Goal: Find specific page/section: Find specific page/section

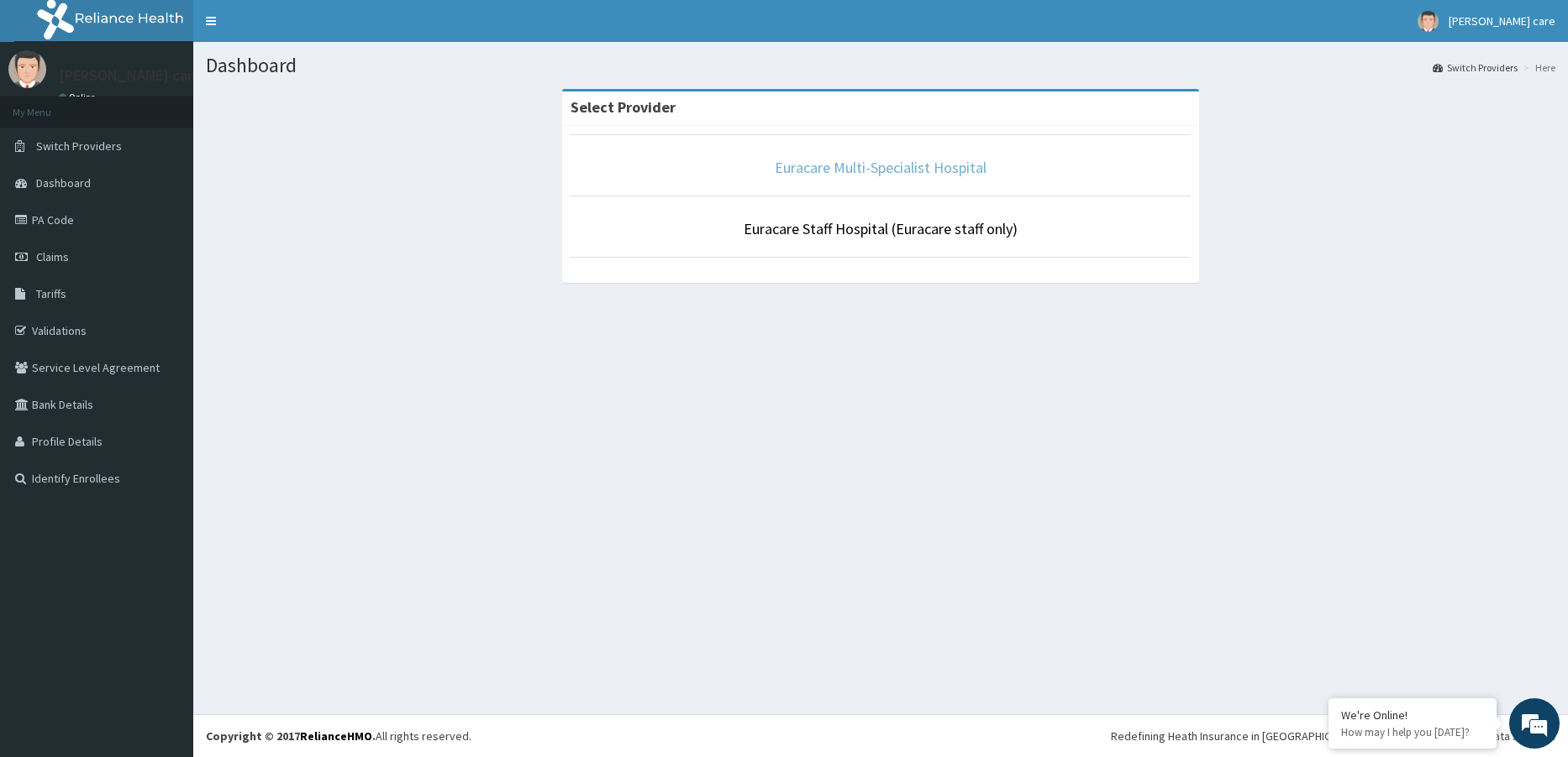
click at [865, 166] on link "Euracare Multi-Specialist Hospital" at bounding box center [880, 168] width 211 height 19
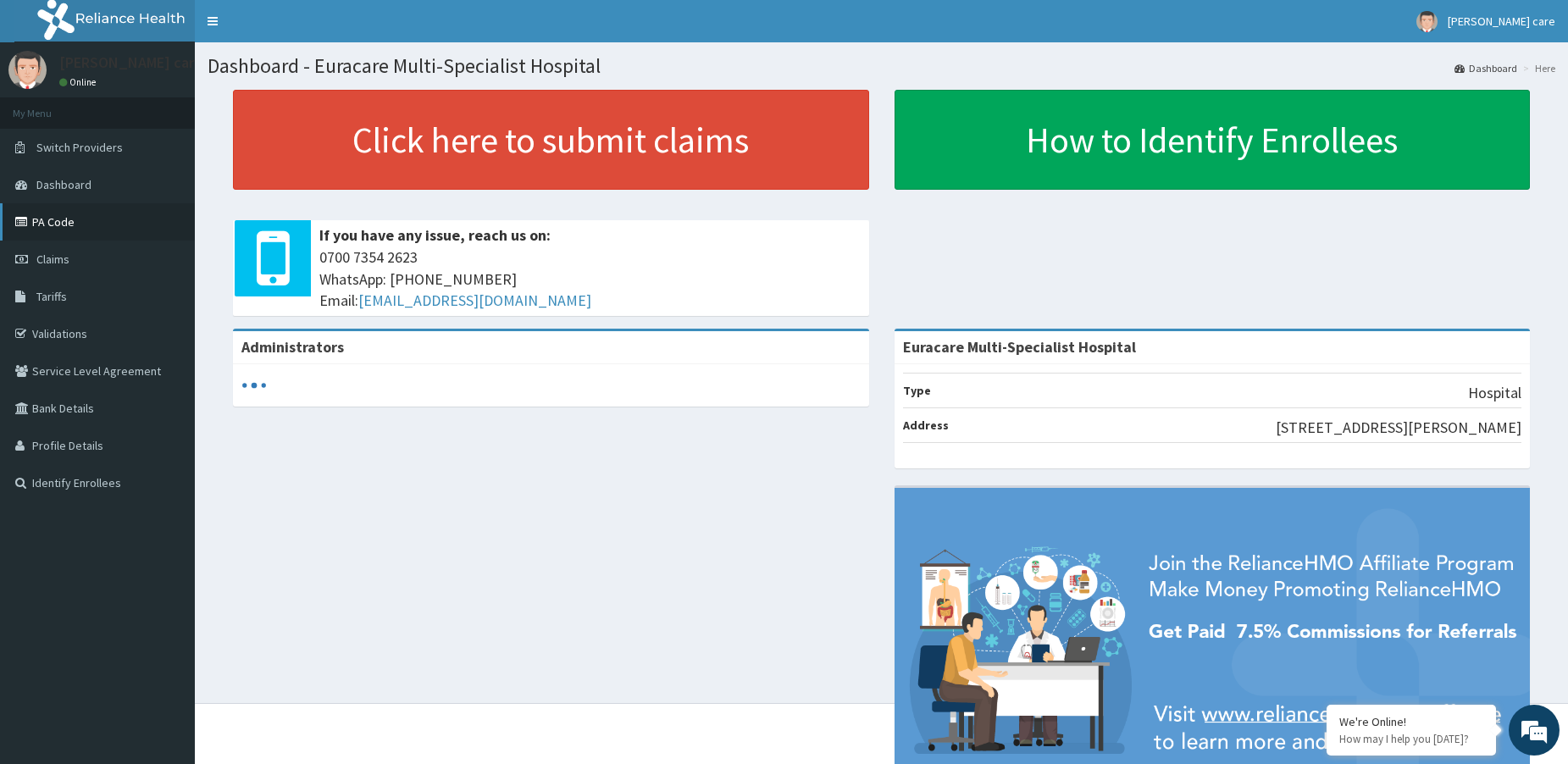
click at [95, 231] on link "PA Code" at bounding box center [97, 222] width 195 height 37
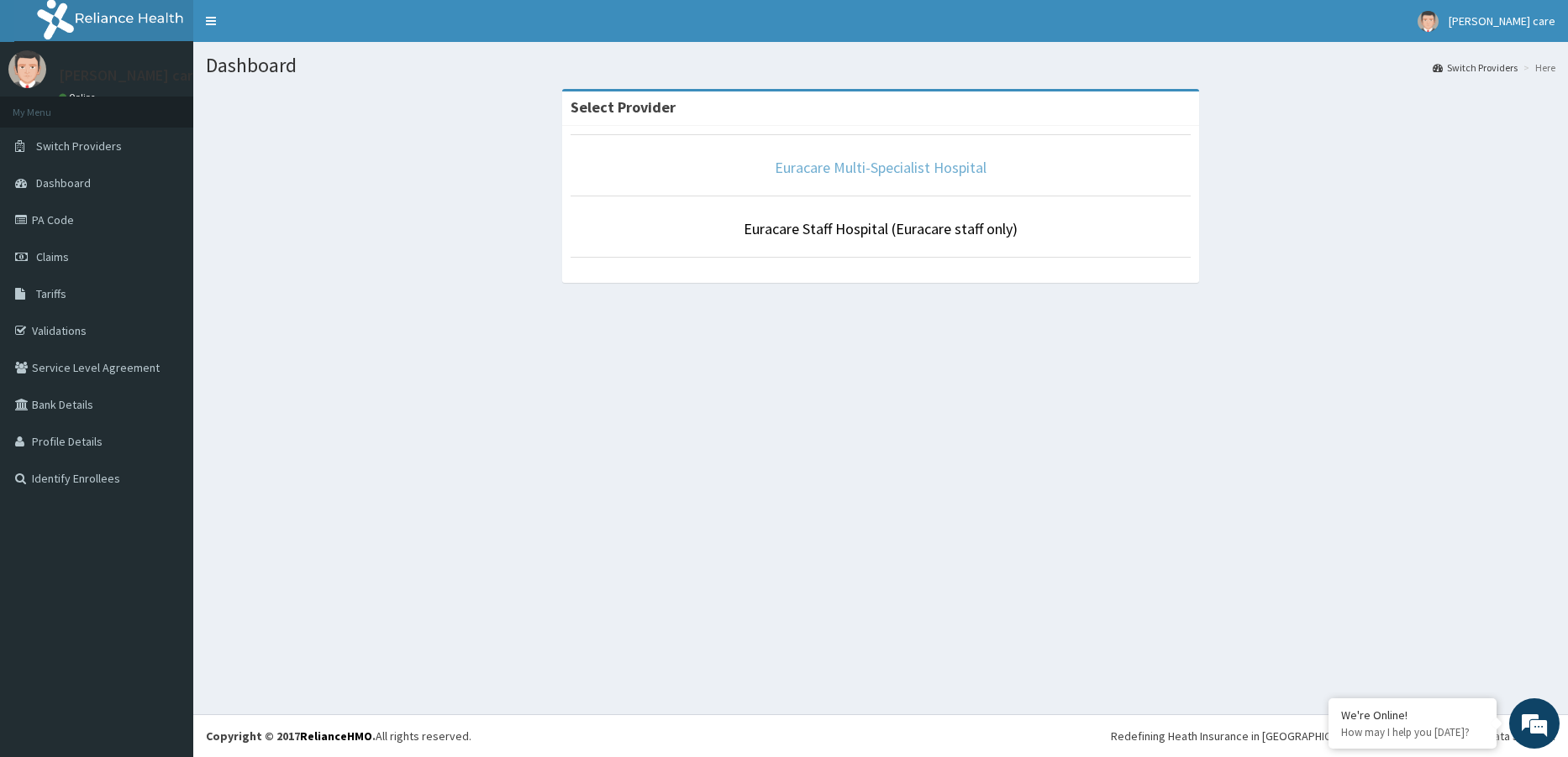
click at [796, 168] on link "Euracare Multi-Specialist Hospital" at bounding box center [880, 168] width 211 height 19
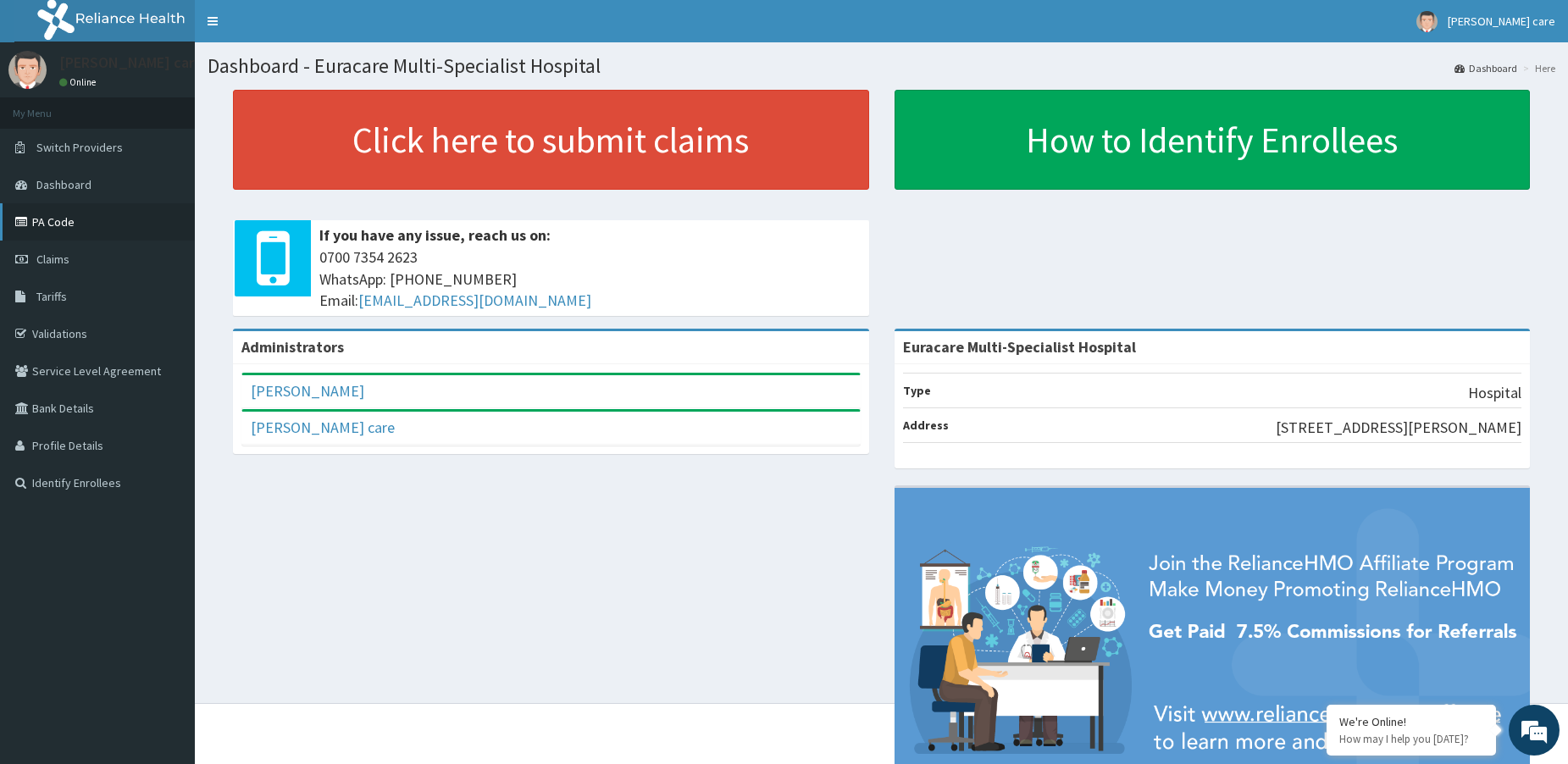
click at [83, 219] on link "PA Code" at bounding box center [97, 222] width 195 height 37
